Goal: Navigation & Orientation: Find specific page/section

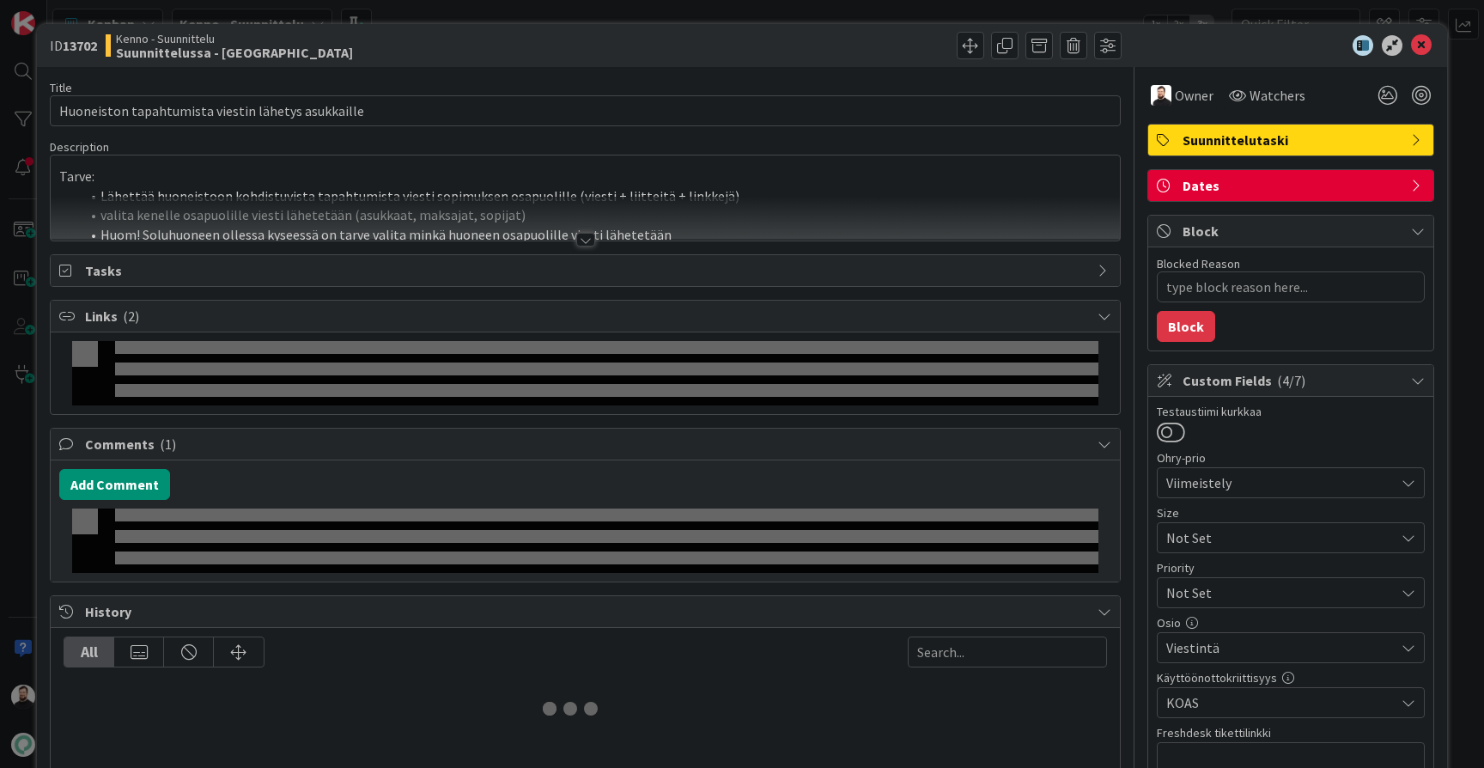
type textarea "x"
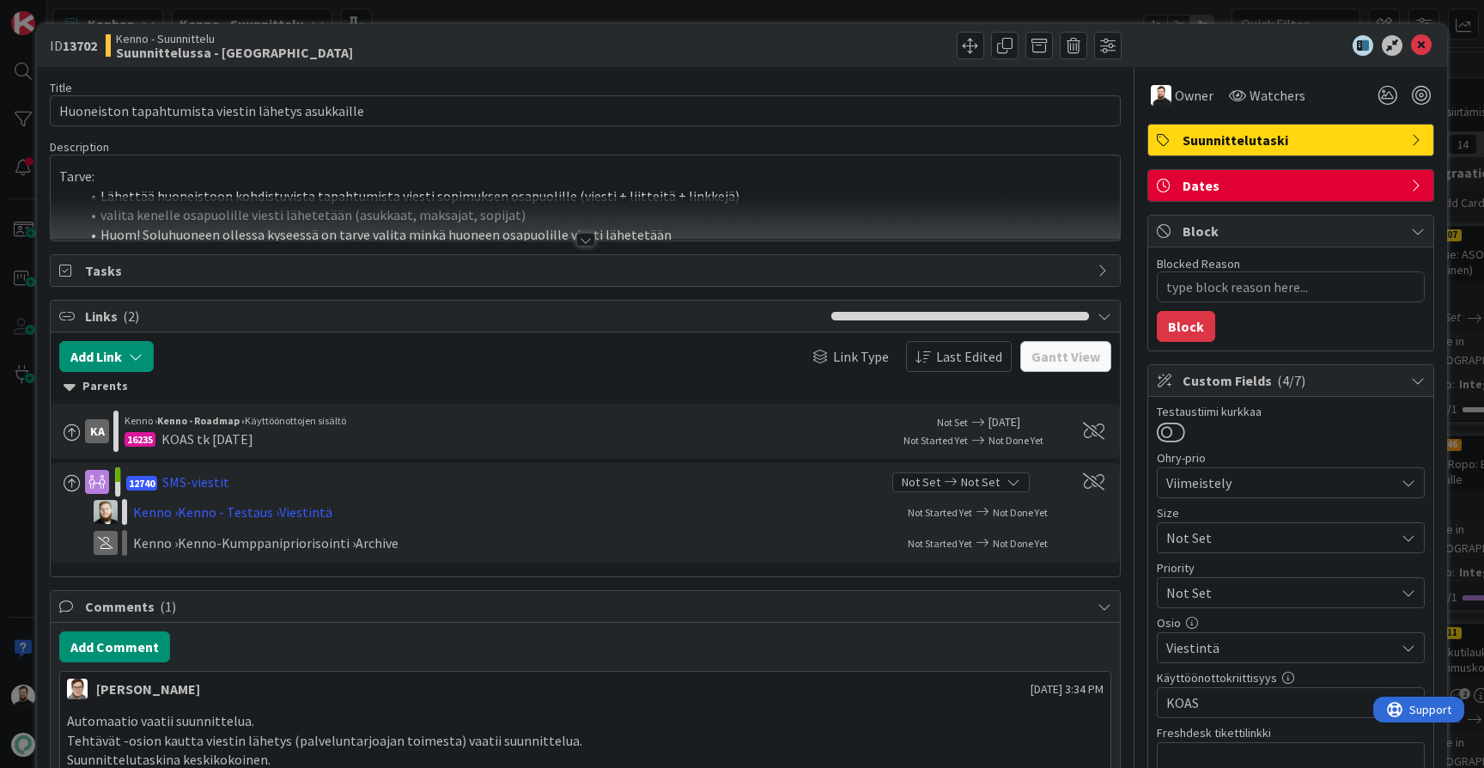
click at [582, 245] on div at bounding box center [585, 240] width 19 height 14
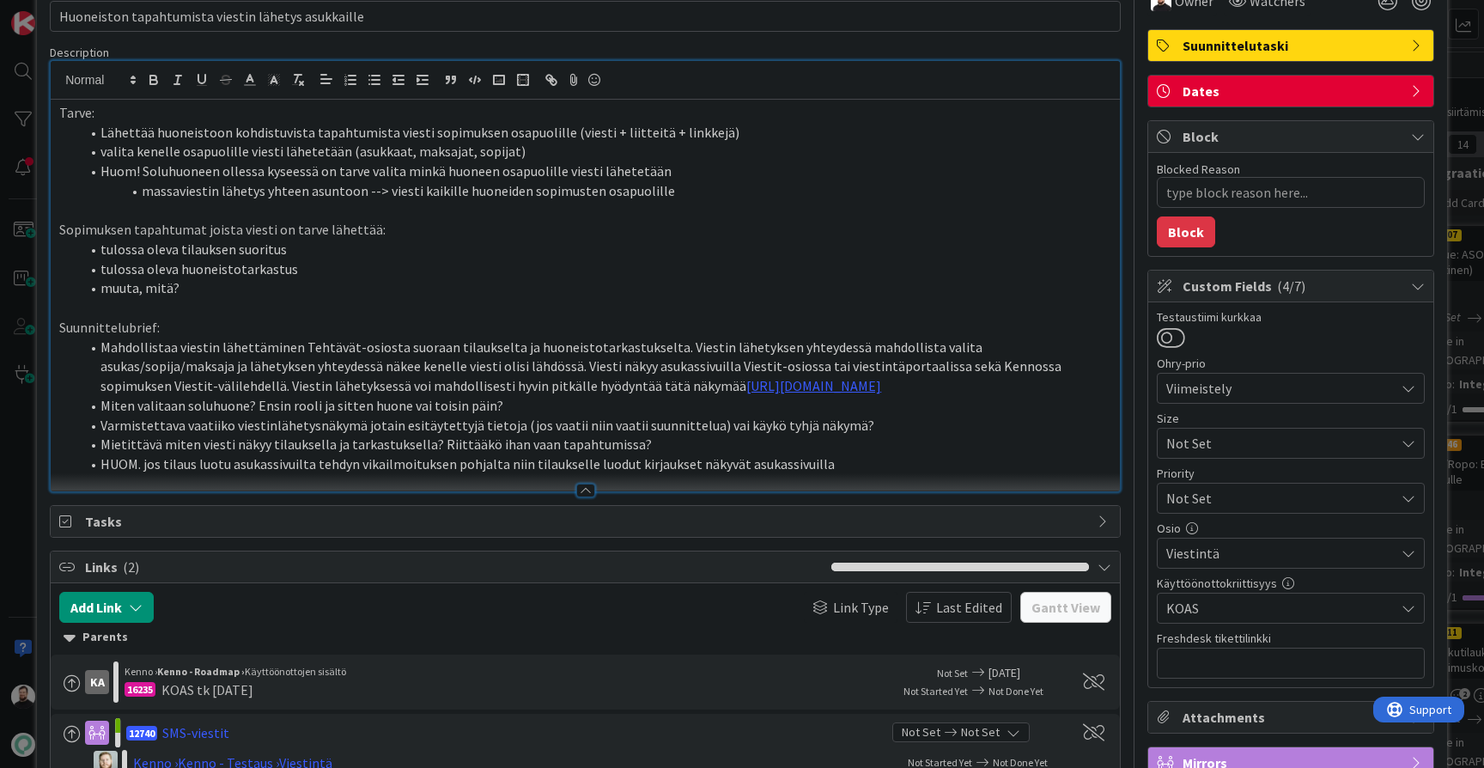
scroll to position [111, 0]
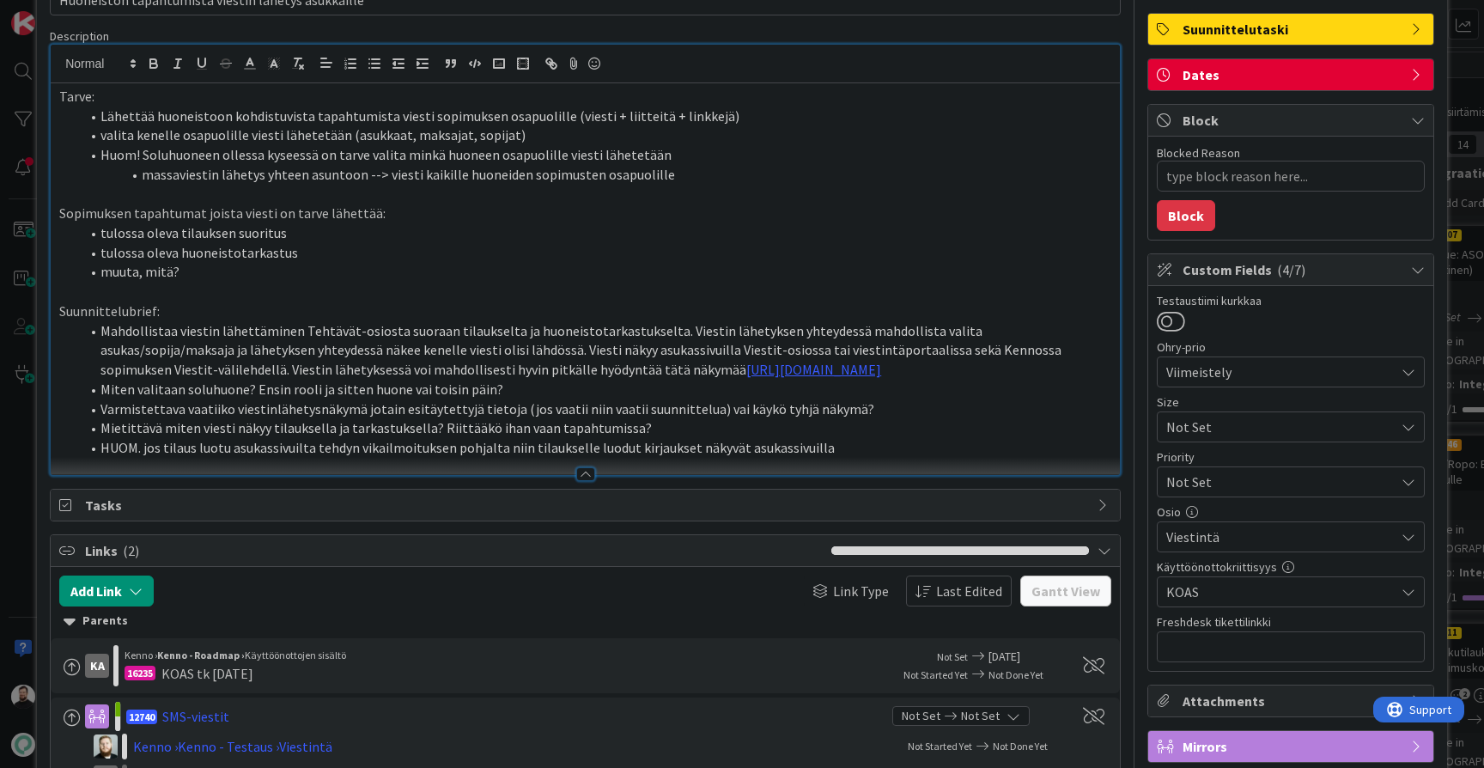
click at [769, 414] on li "Varmistettava vaatiiko viestinlähetysnäkymä jotain esitäytettyjä tietoja (jos v…" at bounding box center [596, 409] width 1032 height 20
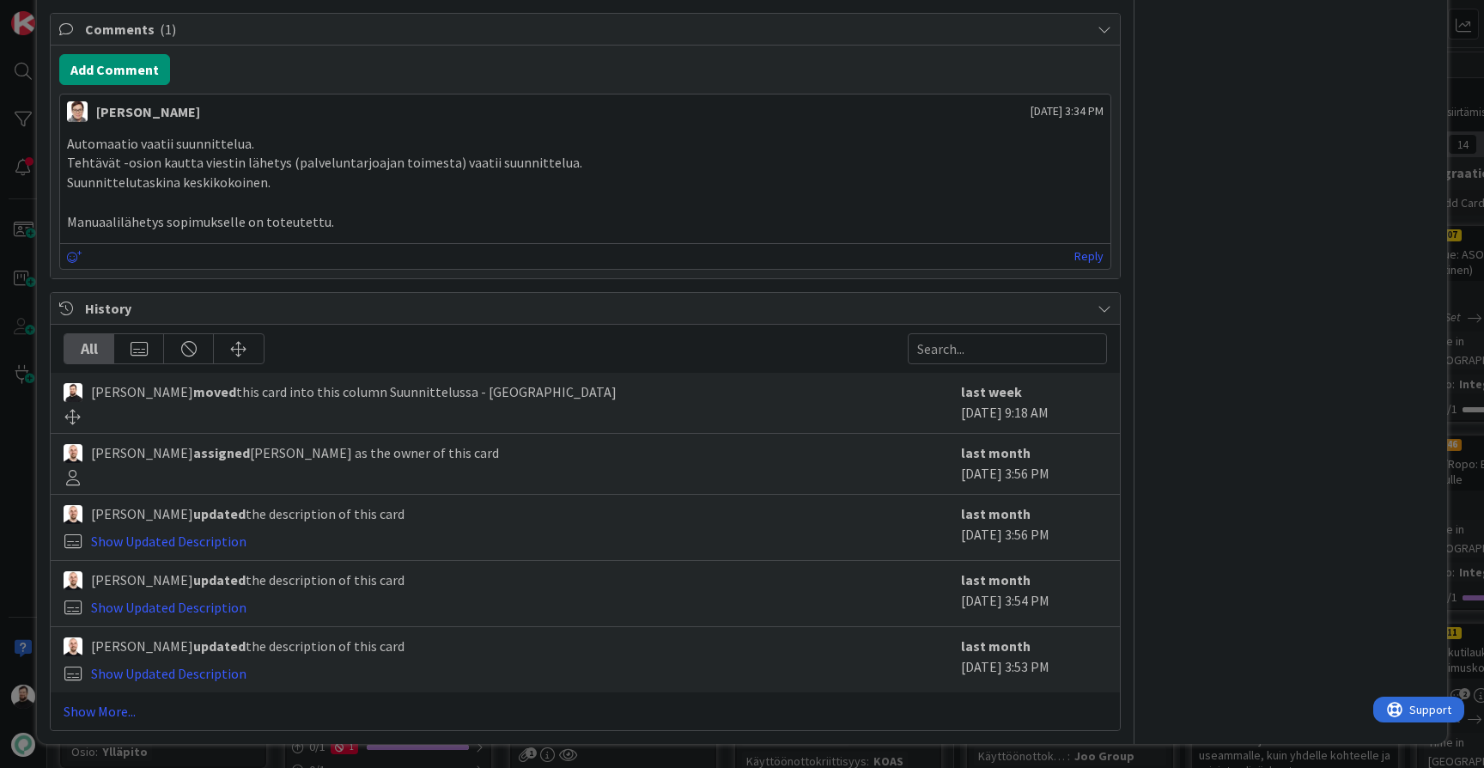
scroll to position [927, 0]
click at [97, 706] on link "Show More..." at bounding box center [586, 711] width 1044 height 21
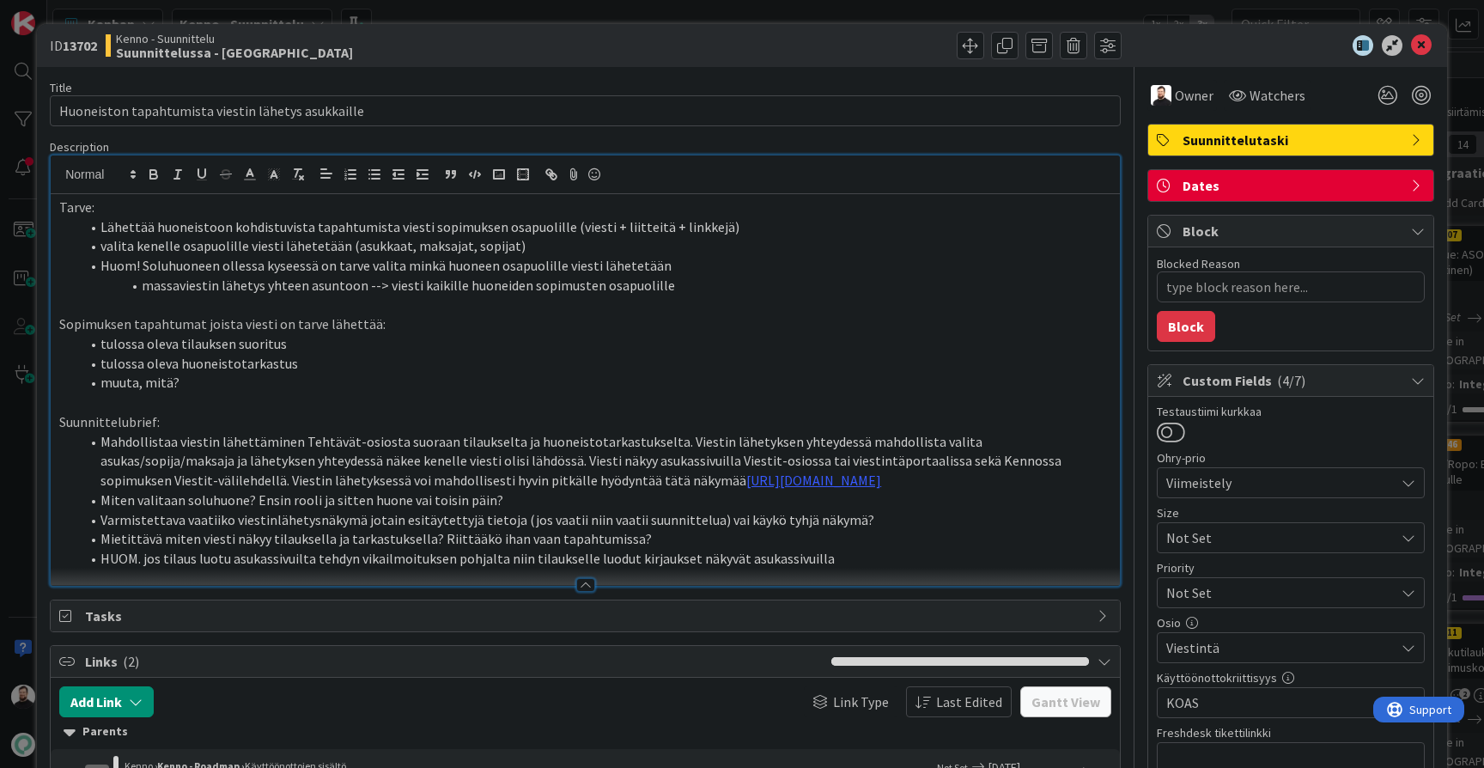
scroll to position [0, 0]
click at [746, 474] on link "https://www.figma.com/design/F8K4NeEJpXdhuNz0ckoPp4/Viestint%C3%A4?node-id=21-1…" at bounding box center [813, 480] width 135 height 17
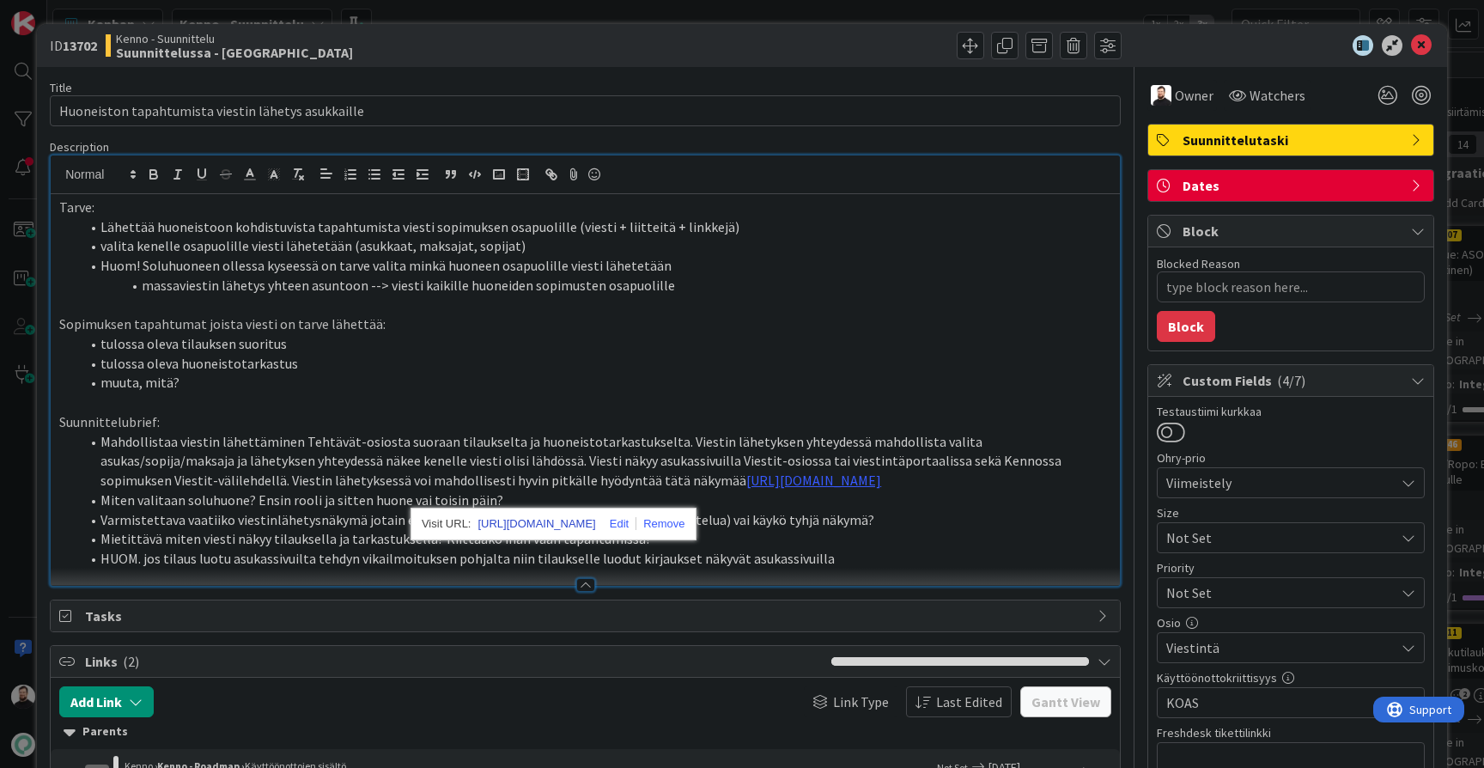
click at [583, 527] on link "https://www.figma.com/design/F8K4NeEJpXdhuNz0ckoPp4/Viestint%C3%A4?node-id=21-1…" at bounding box center [537, 524] width 118 height 22
click at [671, 363] on li "tulossa oleva huoneistotarkastus" at bounding box center [596, 364] width 1032 height 20
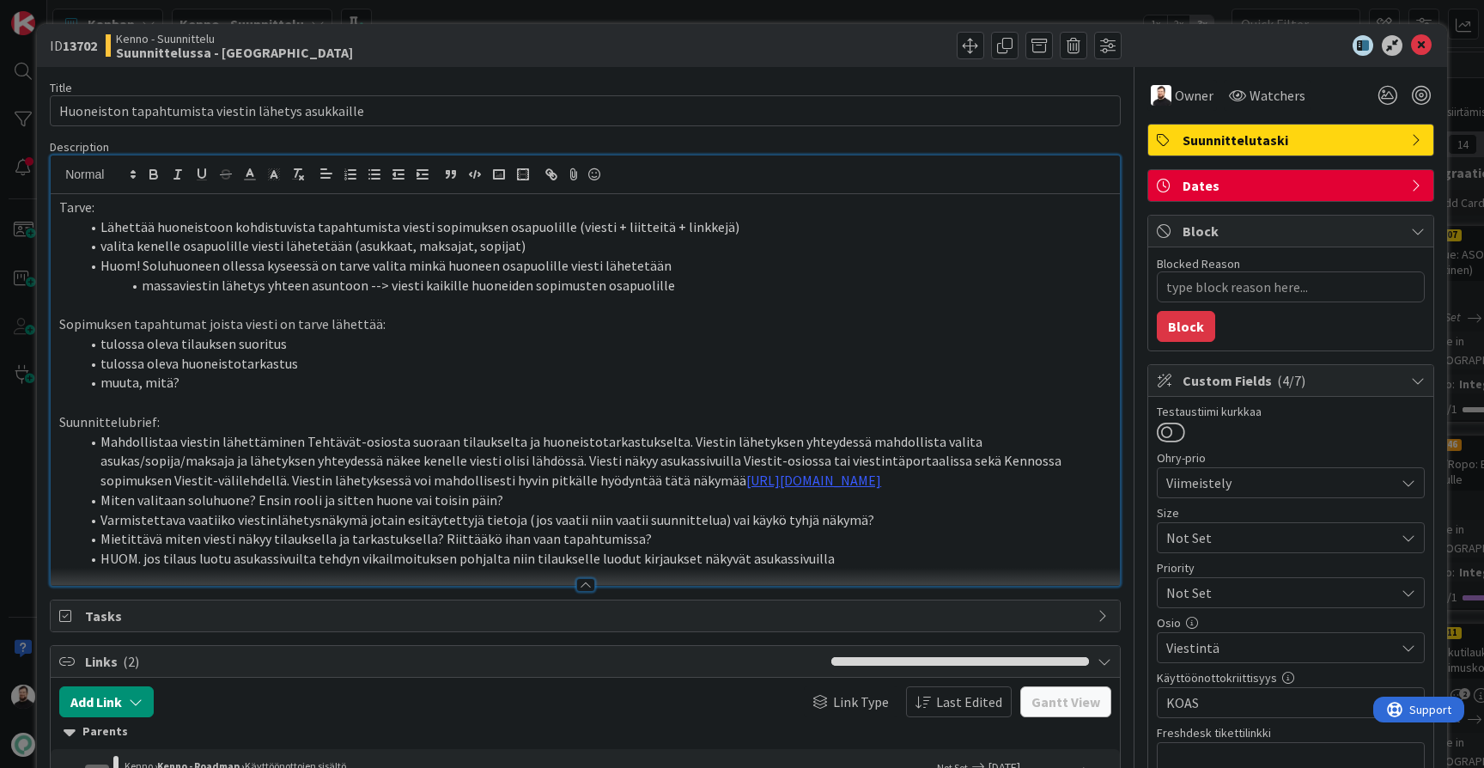
click at [88, 51] on b "13702" at bounding box center [80, 45] width 34 height 17
click at [381, 354] on li "tulossa oleva huoneistotarkastus" at bounding box center [596, 364] width 1032 height 20
click at [388, 342] on li "tulossa oleva tilauksen suoritus" at bounding box center [596, 344] width 1032 height 20
click at [354, 367] on li "tulossa oleva huoneistotarkastus" at bounding box center [596, 364] width 1032 height 20
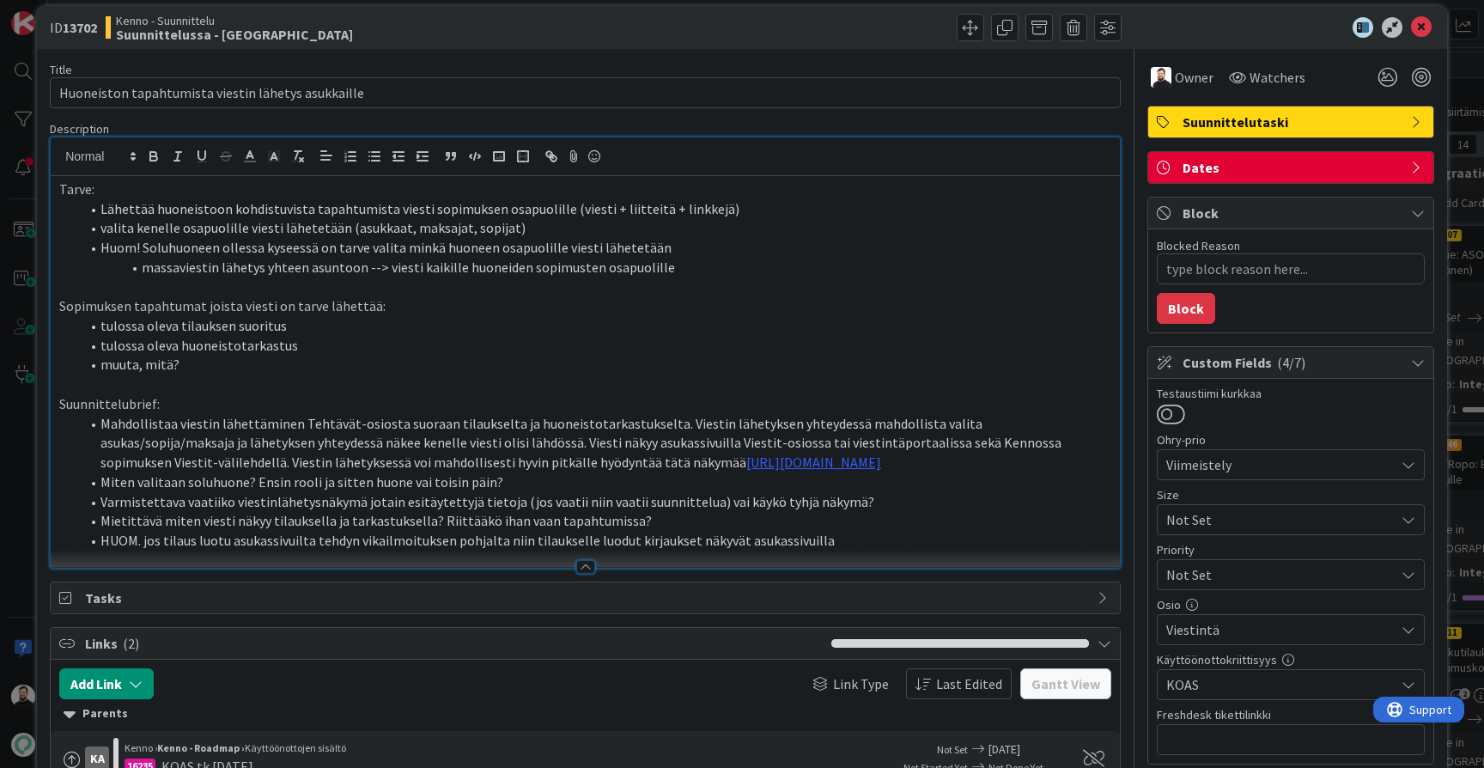
scroll to position [45, 0]
